Goal: Transaction & Acquisition: Obtain resource

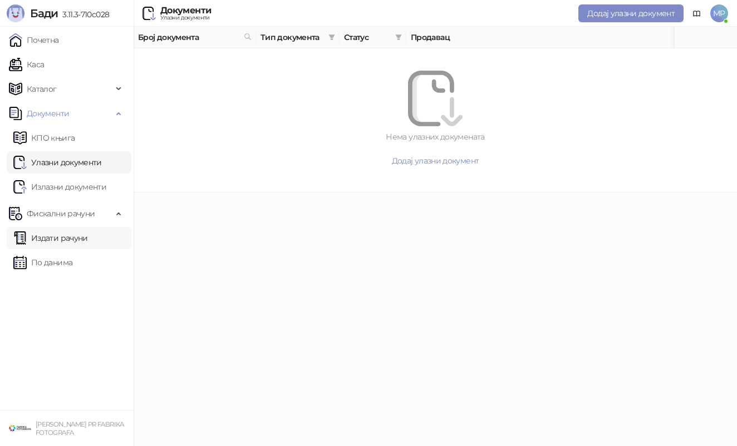
click at [88, 240] on link "Издати рачуни" at bounding box center [50, 238] width 75 height 22
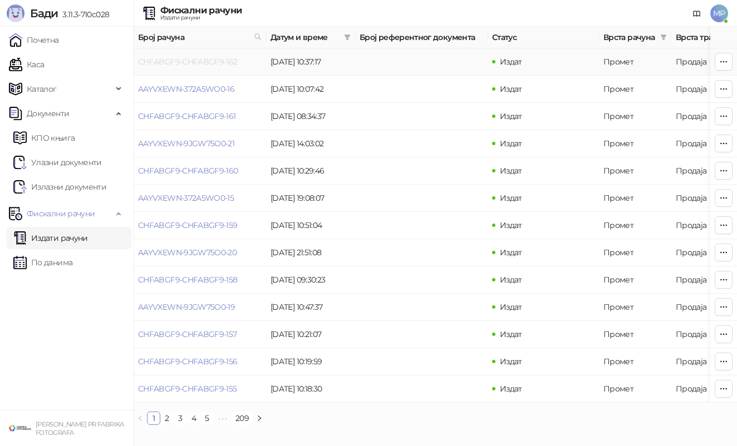
click at [186, 62] on link "CHFABGF9-CHFABGF9-162" at bounding box center [188, 62] width 100 height 10
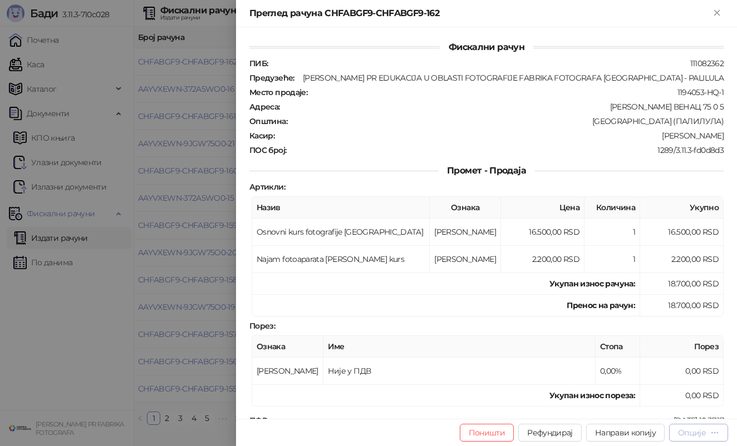
click at [695, 434] on div "Опције" at bounding box center [692, 433] width 28 height 10
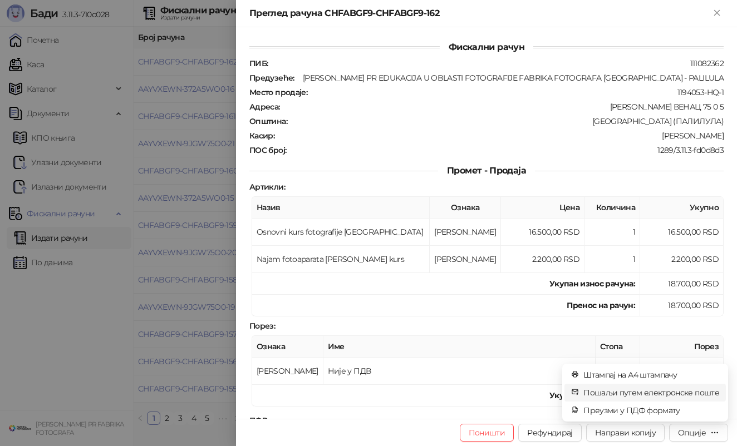
click at [695, 400] on li "Пошаљи путем електронске поште" at bounding box center [644, 393] width 161 height 18
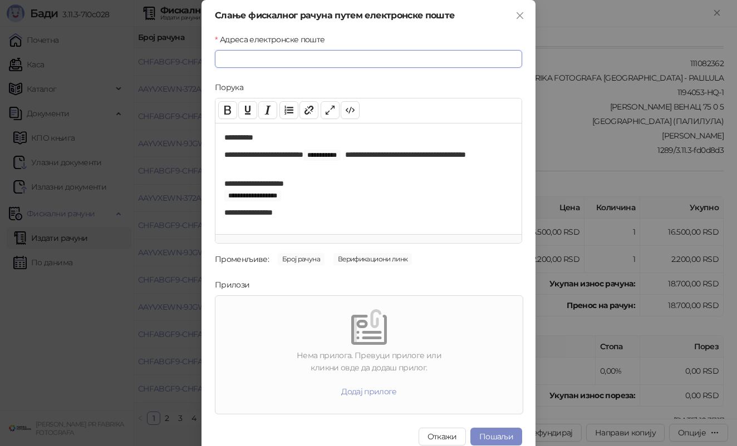
click at [440, 51] on input "Адреса електронске поште" at bounding box center [368, 59] width 307 height 18
paste input "**********"
type input "**********"
click at [503, 432] on button "Пошаљи" at bounding box center [496, 437] width 52 height 18
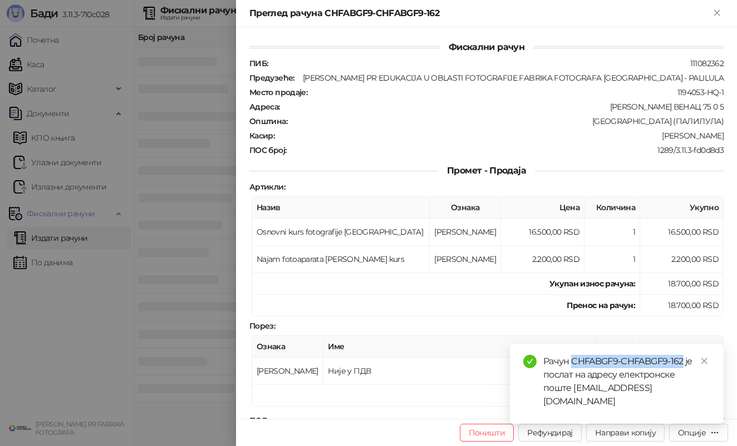
drag, startPoint x: 573, startPoint y: 373, endPoint x: 683, endPoint y: 368, distance: 110.9
click at [683, 368] on div "Рачун CHFABGF9-CHFABGF9-162 је послат на адресу електронске поште [EMAIL_ADDRES…" at bounding box center [626, 381] width 167 height 53
copy div "CHFABGF9-CHFABGF9-162"
